Goal: Information Seeking & Learning: Learn about a topic

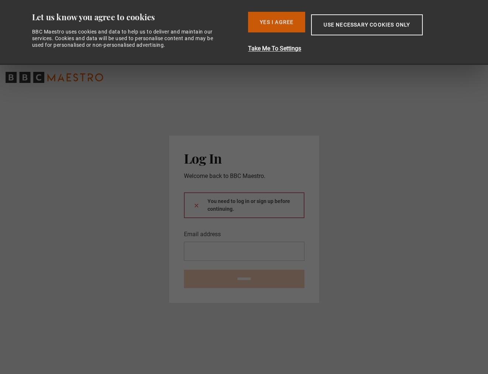
click at [284, 21] on button "Yes I Agree" at bounding box center [276, 22] width 57 height 21
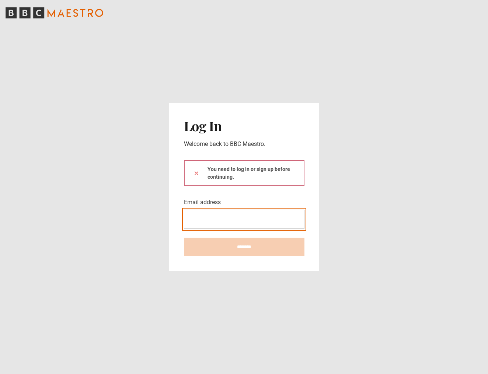
click at [237, 218] on input "Email address" at bounding box center [244, 219] width 120 height 19
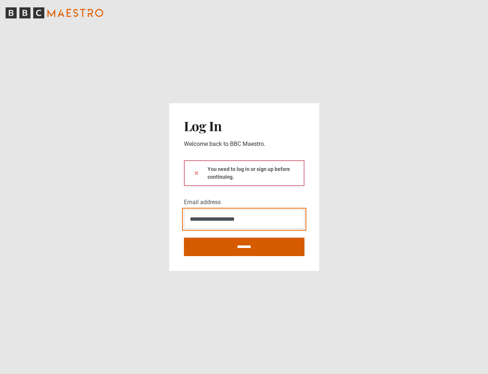
type input "**********"
click at [243, 252] on input "********" at bounding box center [244, 247] width 120 height 18
type input "**********"
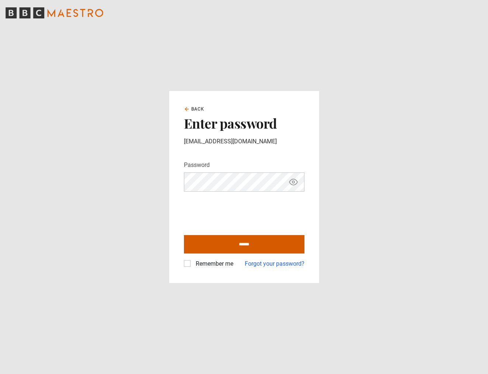
click at [252, 244] on input "******" at bounding box center [244, 244] width 120 height 18
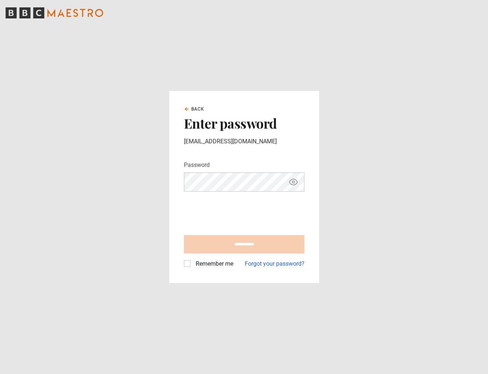
type input "**********"
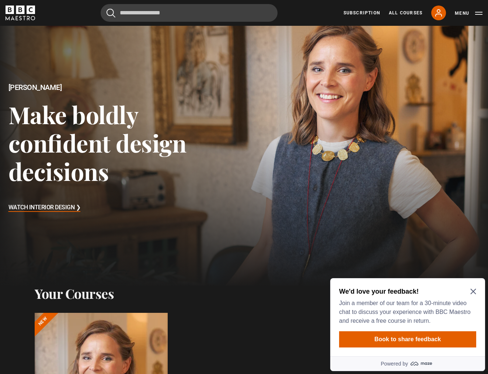
scroll to position [24, 0]
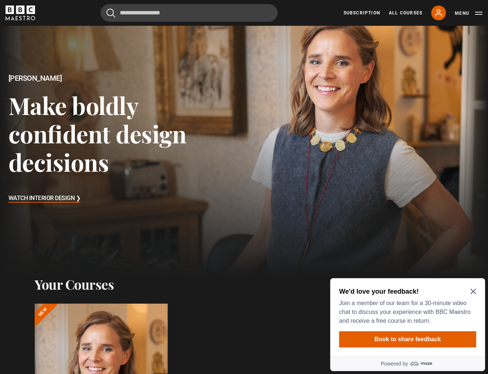
click at [472, 291] on icon "Close Maze Prompt" at bounding box center [473, 292] width 6 height 6
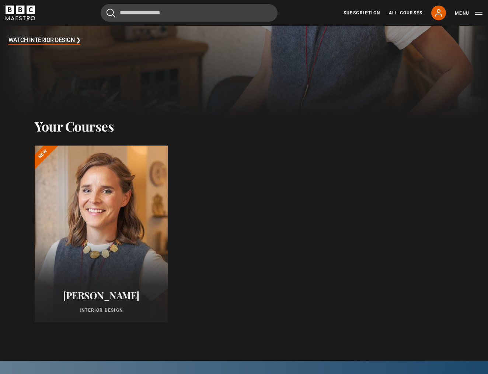
scroll to position [186, 0]
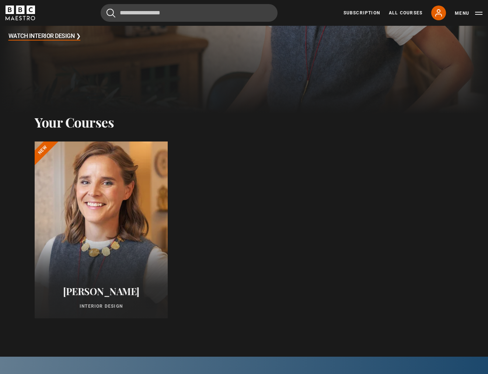
click at [120, 198] on div at bounding box center [101, 230] width 146 height 194
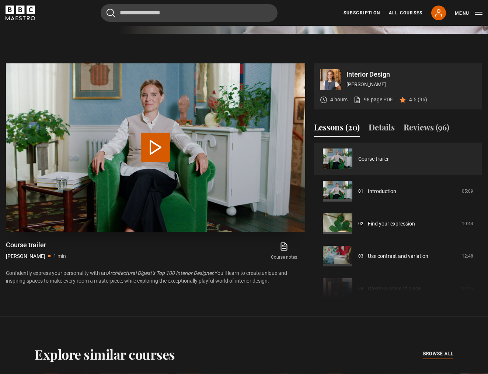
click at [159, 148] on button "Play Video" at bounding box center [155, 147] width 29 height 29
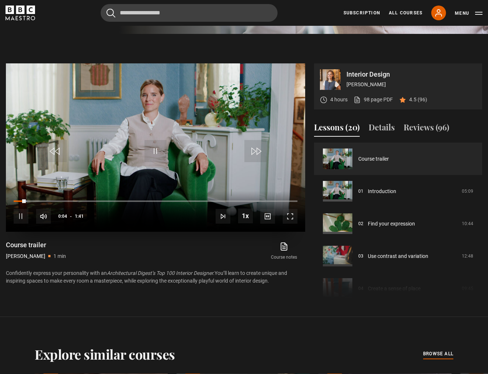
click at [295, 217] on span "Video Player" at bounding box center [289, 216] width 15 height 15
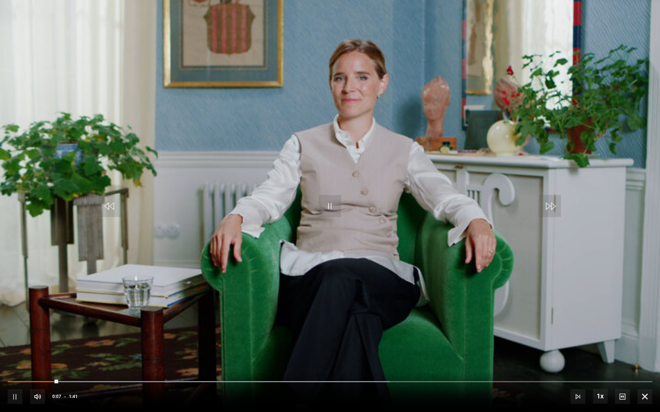
click at [18, 373] on span "Video Player" at bounding box center [15, 397] width 15 height 15
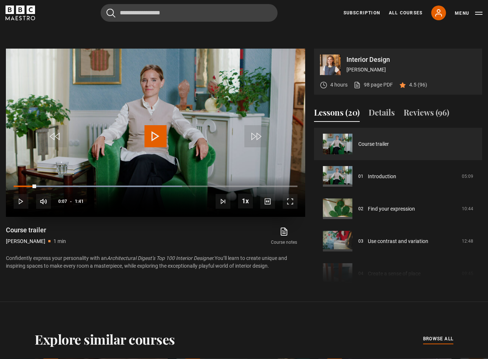
click at [286, 201] on span "Video Player" at bounding box center [289, 201] width 15 height 15
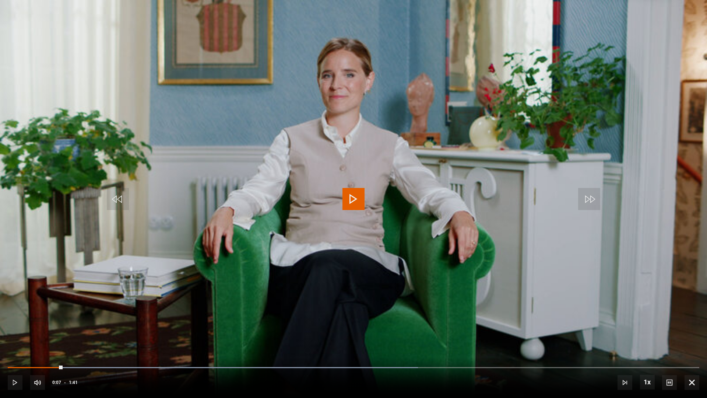
click at [354, 205] on span "Video Player" at bounding box center [353, 199] width 22 height 22
click at [356, 204] on span "Video Player" at bounding box center [353, 199] width 22 height 22
click at [12, 373] on span "Video Player" at bounding box center [15, 382] width 15 height 15
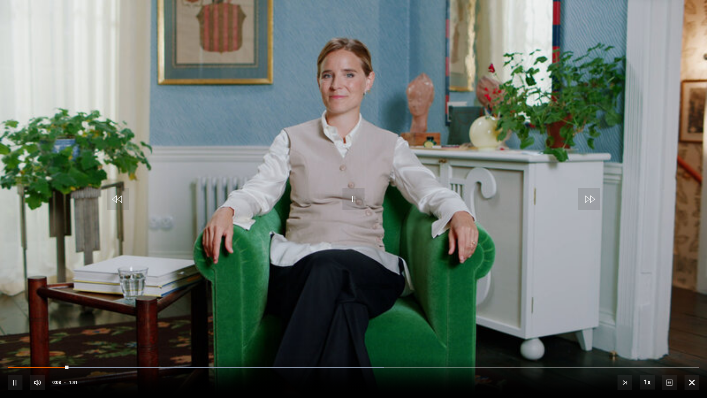
click at [487, 373] on span "Video Player" at bounding box center [692, 382] width 15 height 15
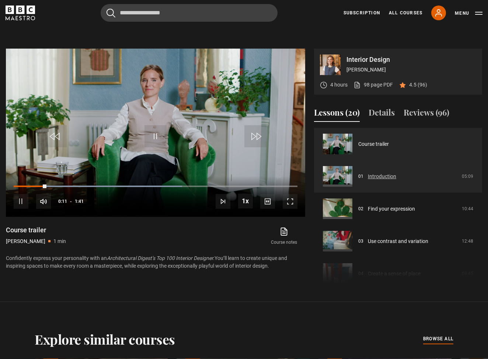
click at [375, 175] on link "Introduction" at bounding box center [381, 177] width 28 height 8
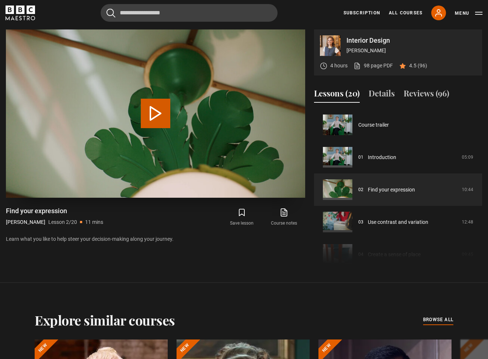
scroll to position [32, 0]
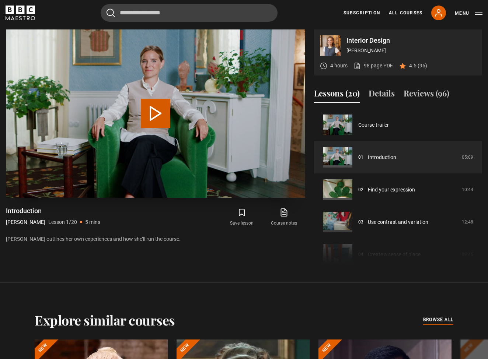
click at [159, 114] on button "Play Lesson Introduction" at bounding box center [155, 113] width 29 height 29
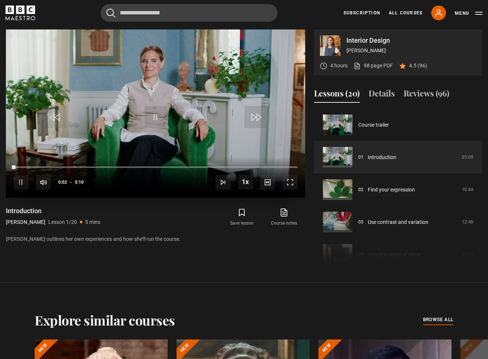
click at [290, 180] on span "Video Player" at bounding box center [289, 182] width 15 height 15
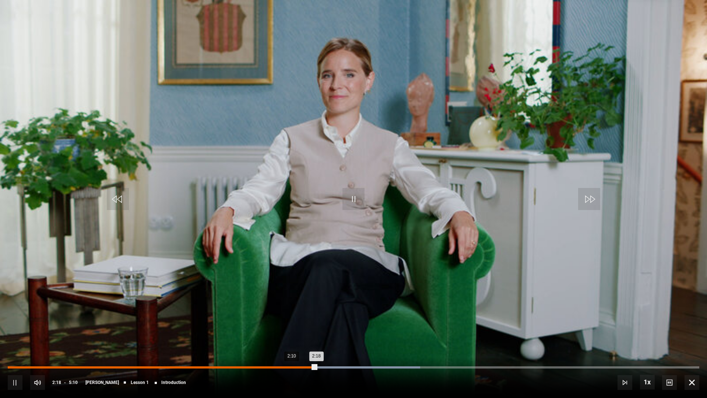
click at [298, 359] on div "2:10" at bounding box center [298, 367] width 1 height 2
click at [298, 359] on div "Loaded : 59.66% 2:10 2:09" at bounding box center [354, 367] width 692 height 2
click at [279, 359] on div "Loaded : 61.25% 2:01 2:11" at bounding box center [354, 367] width 692 height 2
click at [271, 359] on div "Loaded : 61.25% 1:57 2:02" at bounding box center [354, 367] width 692 height 2
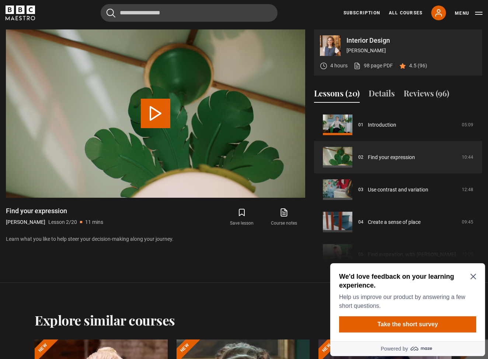
click at [472, 279] on icon "Close Maze Prompt" at bounding box center [473, 277] width 6 height 6
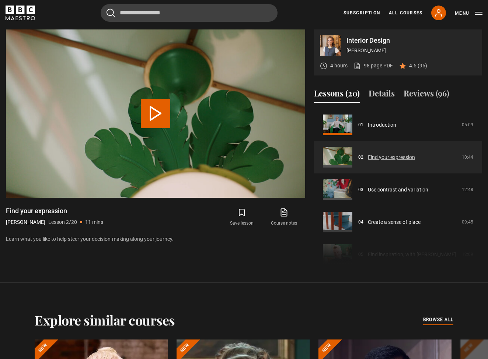
click at [388, 158] on link "Find your expression" at bounding box center [390, 158] width 47 height 8
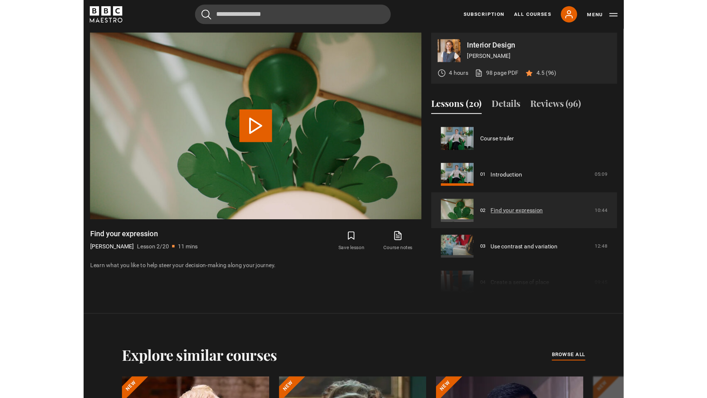
scroll to position [32, 0]
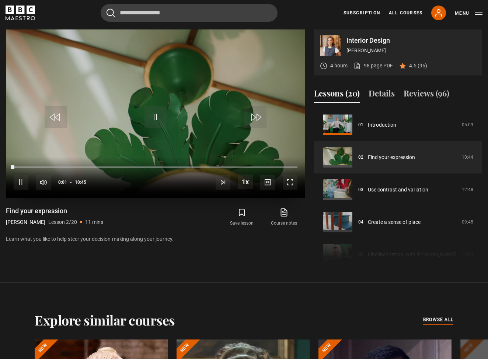
click at [286, 184] on span "Video Player" at bounding box center [289, 182] width 15 height 15
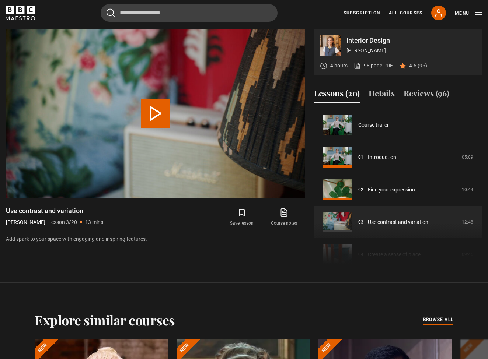
scroll to position [65, 0]
